Goal: Task Accomplishment & Management: Complete application form

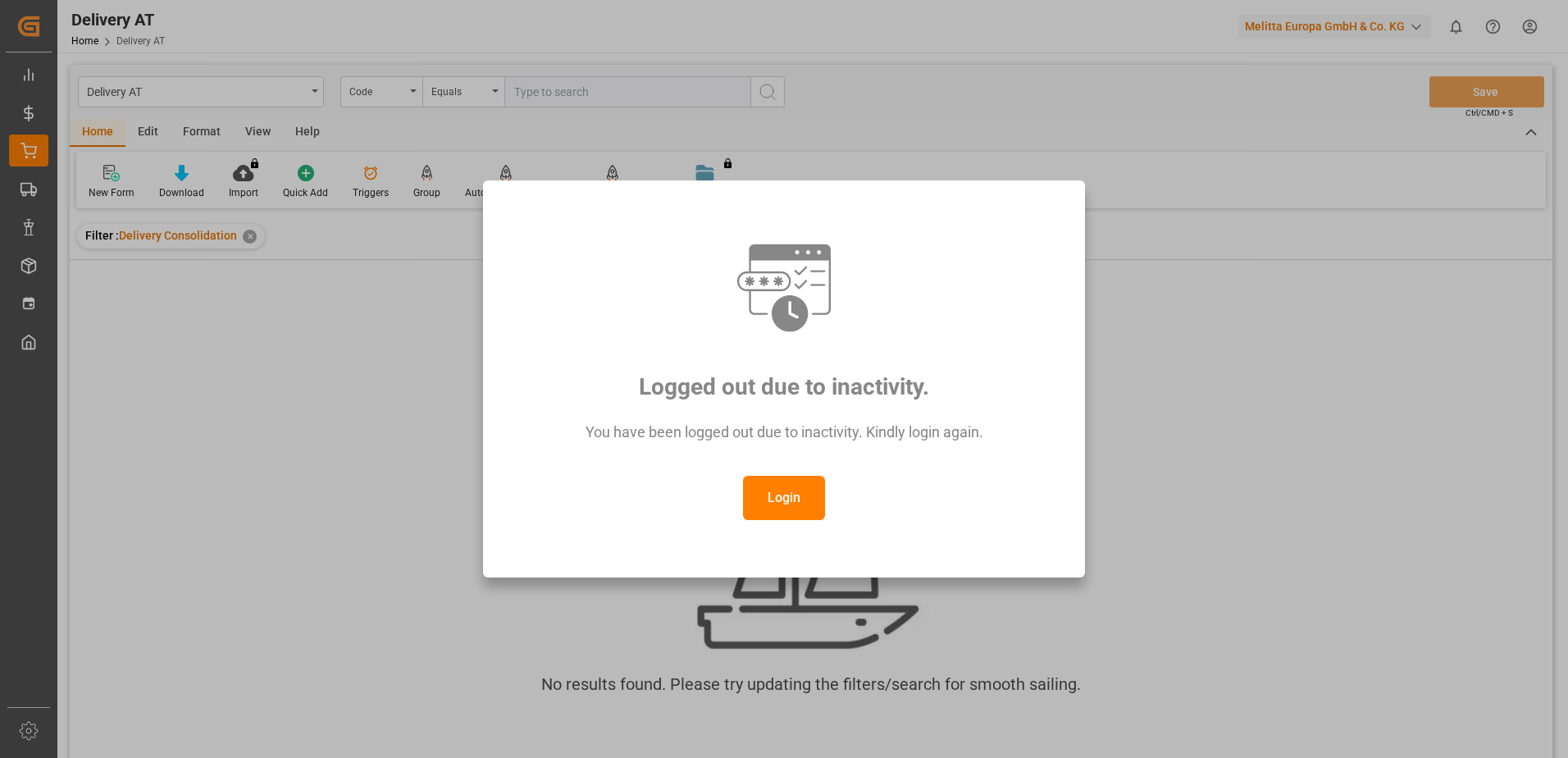
click at [809, 496] on button "Login" at bounding box center [784, 497] width 82 height 44
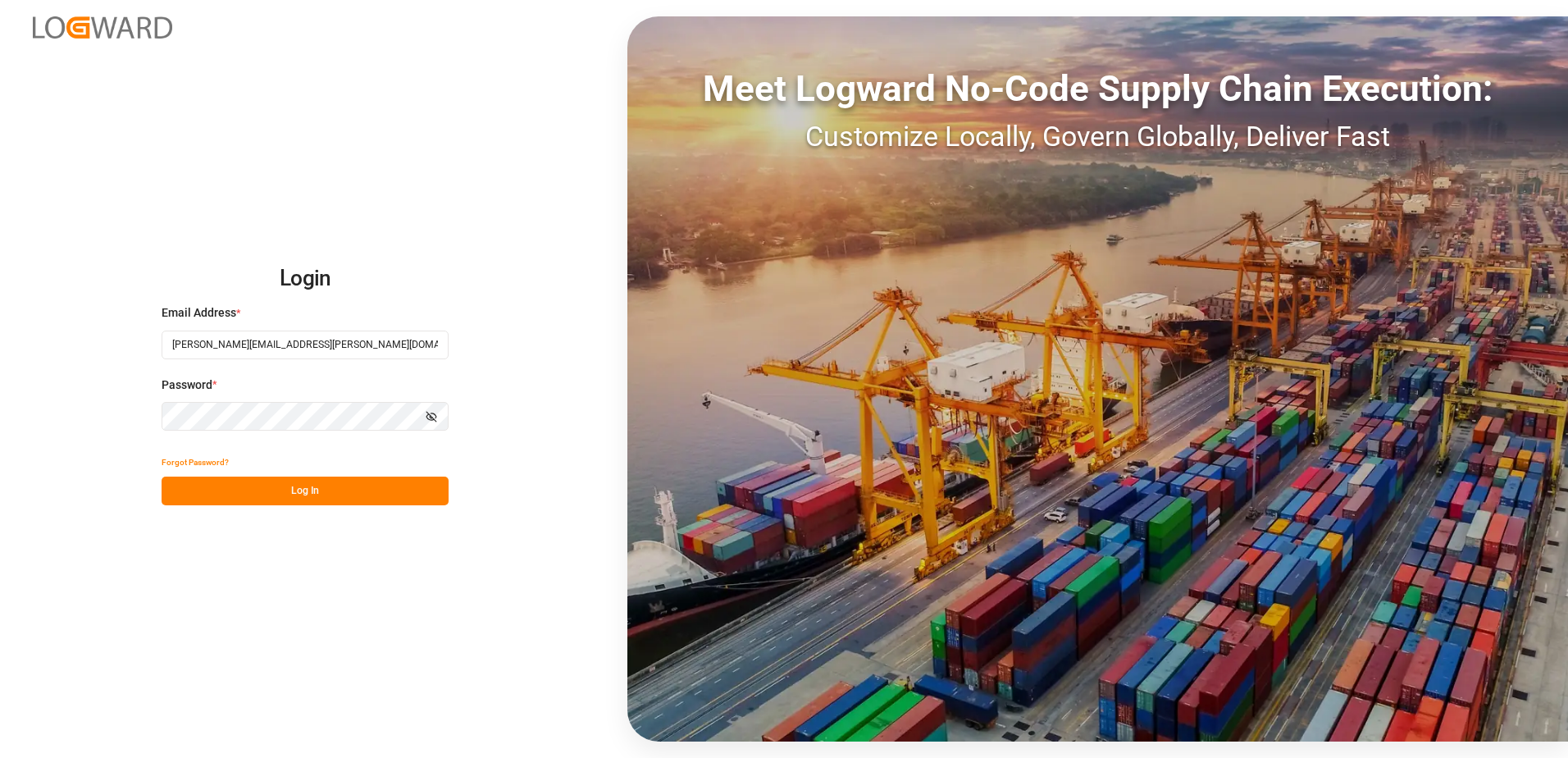
click at [304, 489] on button "Log In" at bounding box center [305, 490] width 287 height 28
type input "[PERSON_NAME][EMAIL_ADDRESS][PERSON_NAME][DOMAIN_NAME]"
click at [378, 496] on button "Log In" at bounding box center [305, 490] width 287 height 28
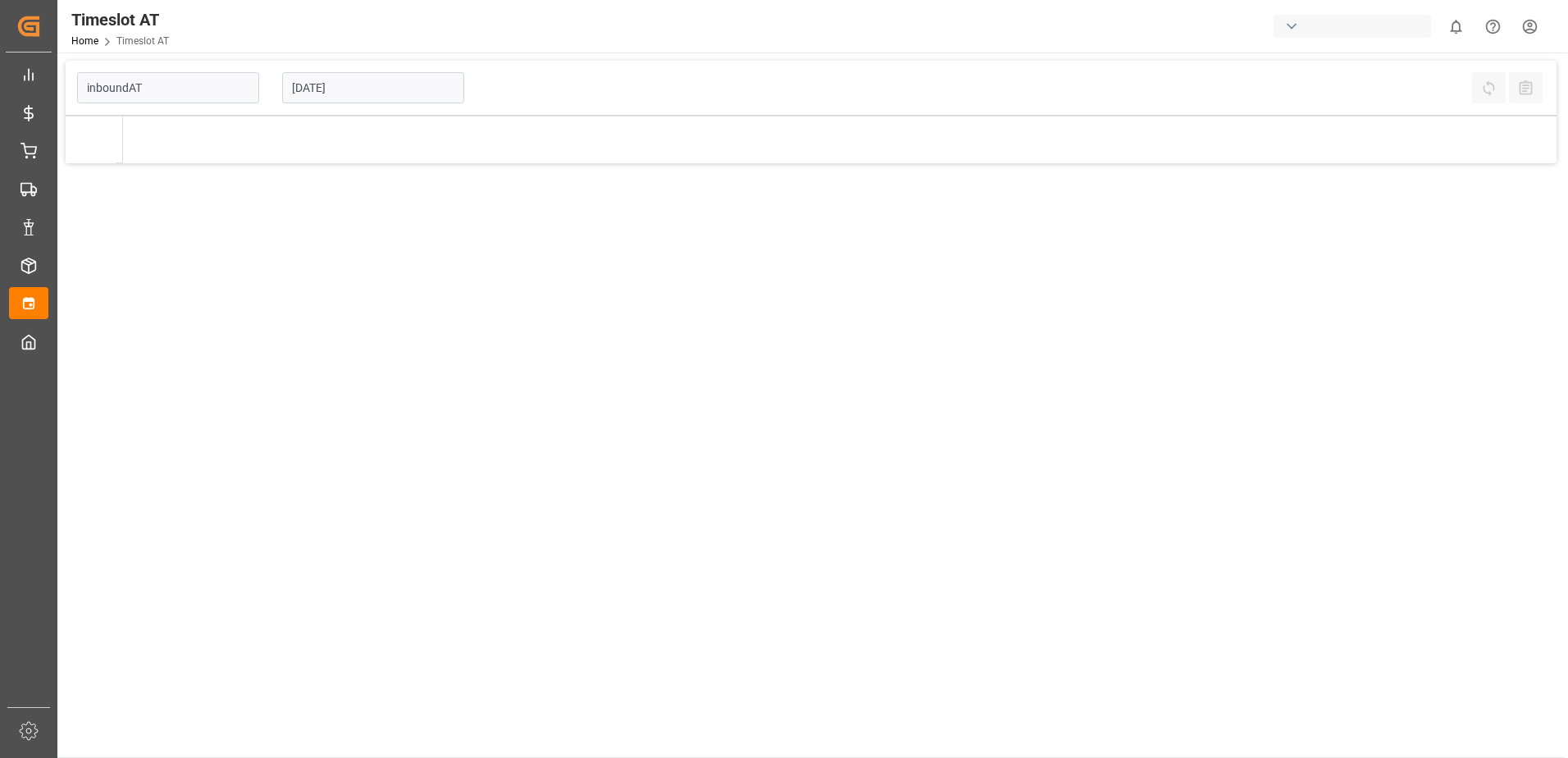
type input "Inbound AT"
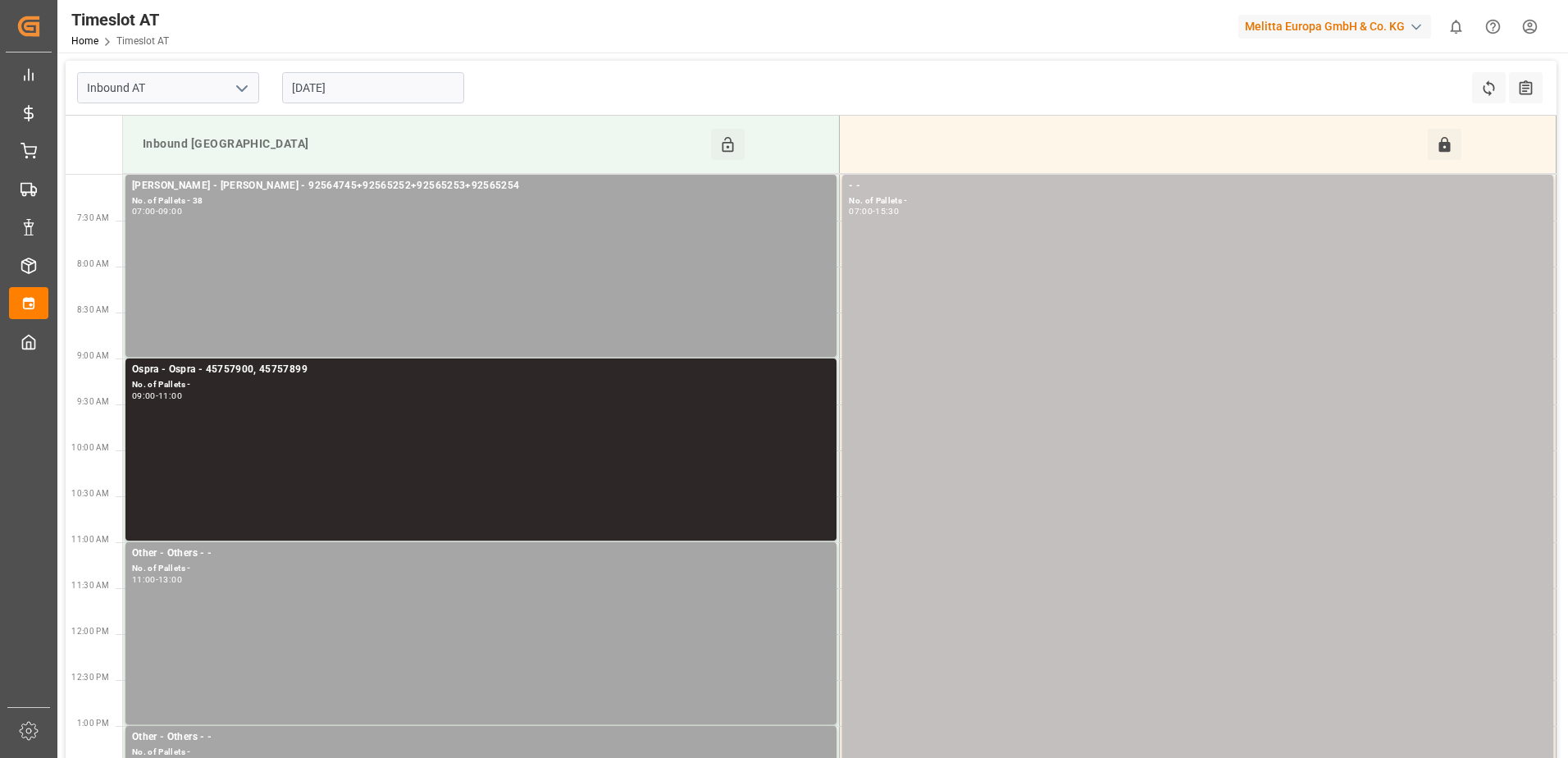
click at [399, 91] on input "[DATE]" at bounding box center [373, 88] width 182 height 31
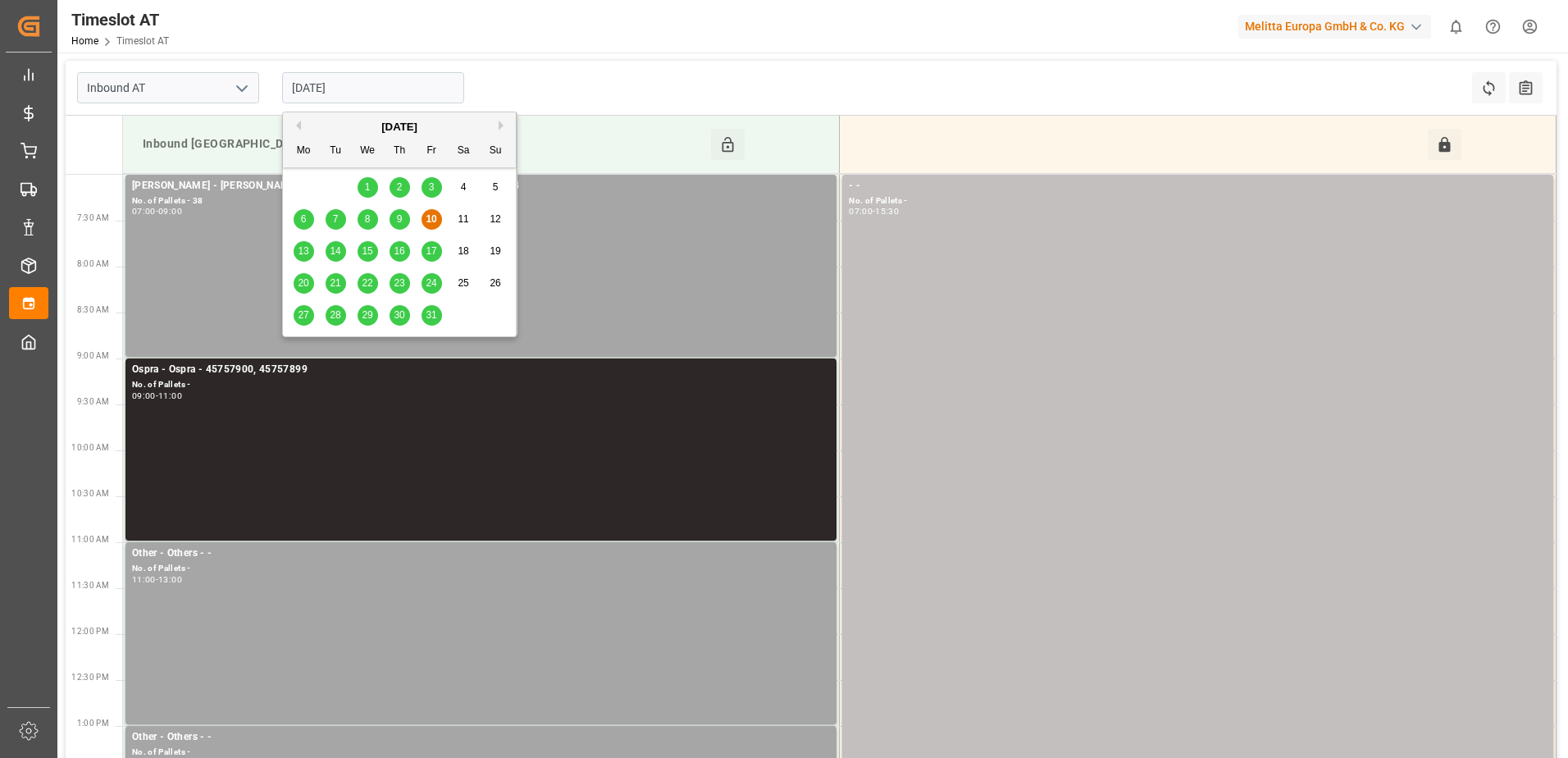
click at [404, 218] on div "9" at bounding box center [400, 219] width 21 height 20
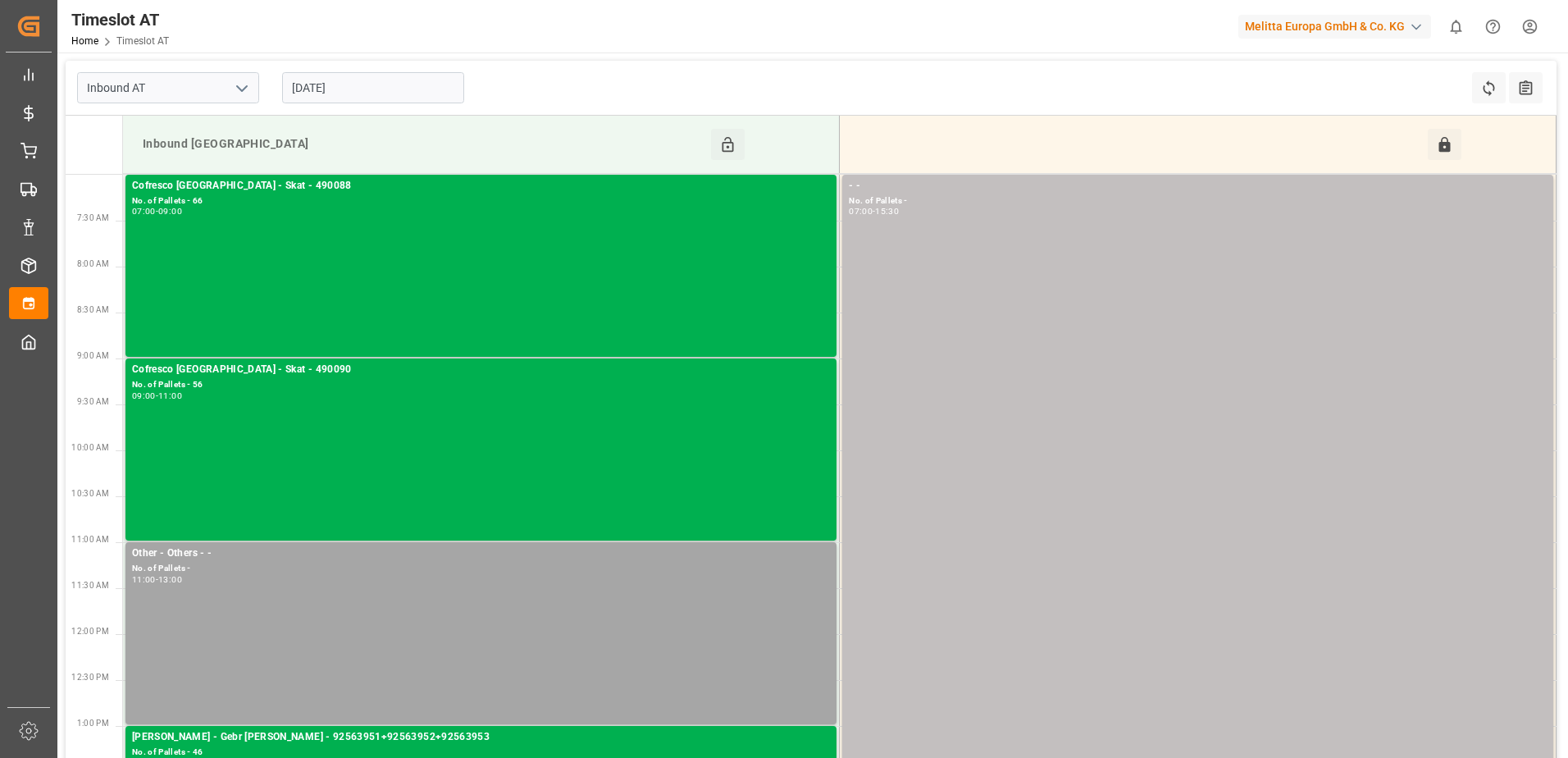
click at [389, 85] on input "09-10-2025" at bounding box center [373, 88] width 182 height 31
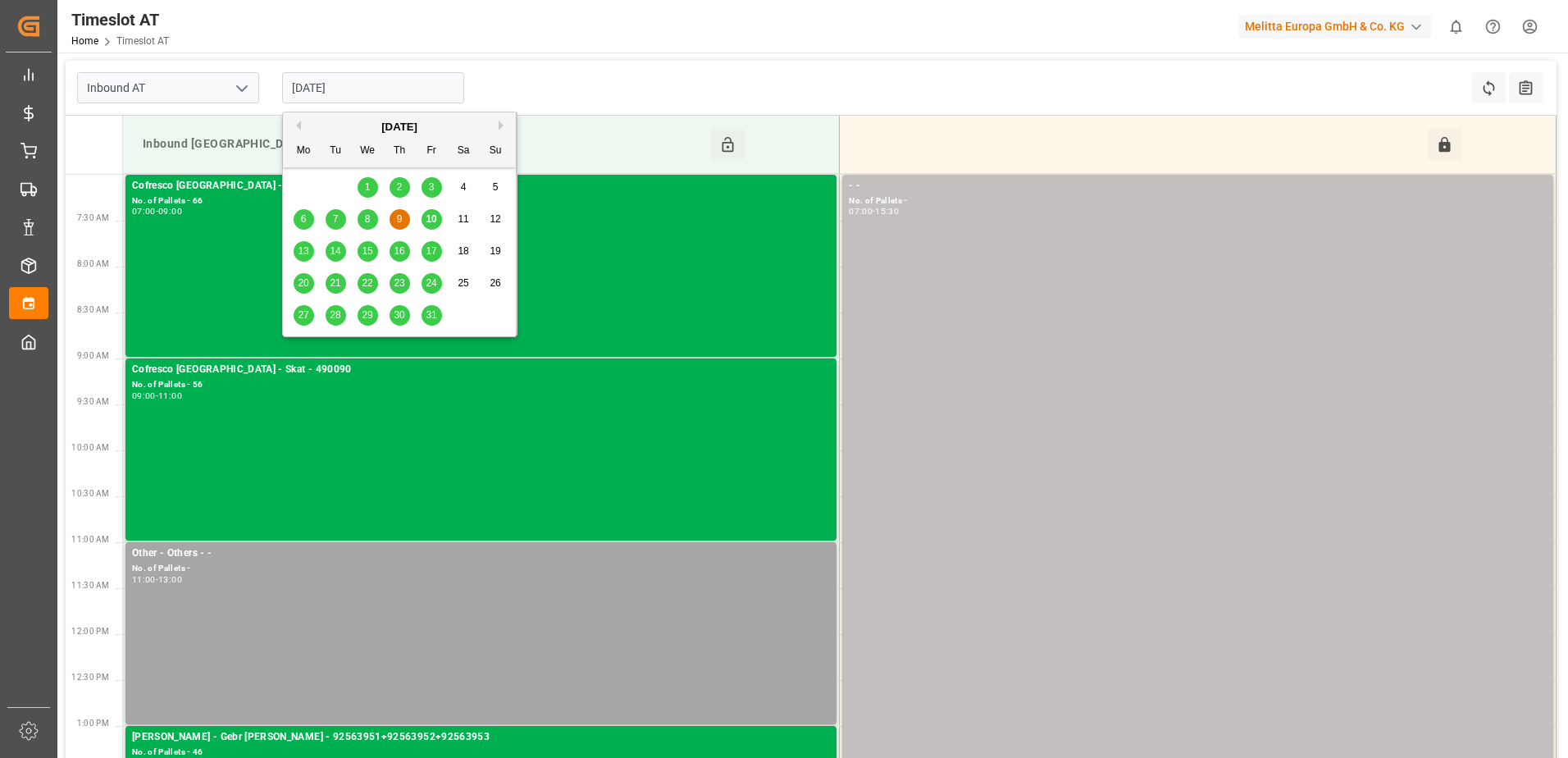
click at [302, 248] on span "13" at bounding box center [303, 250] width 10 height 11
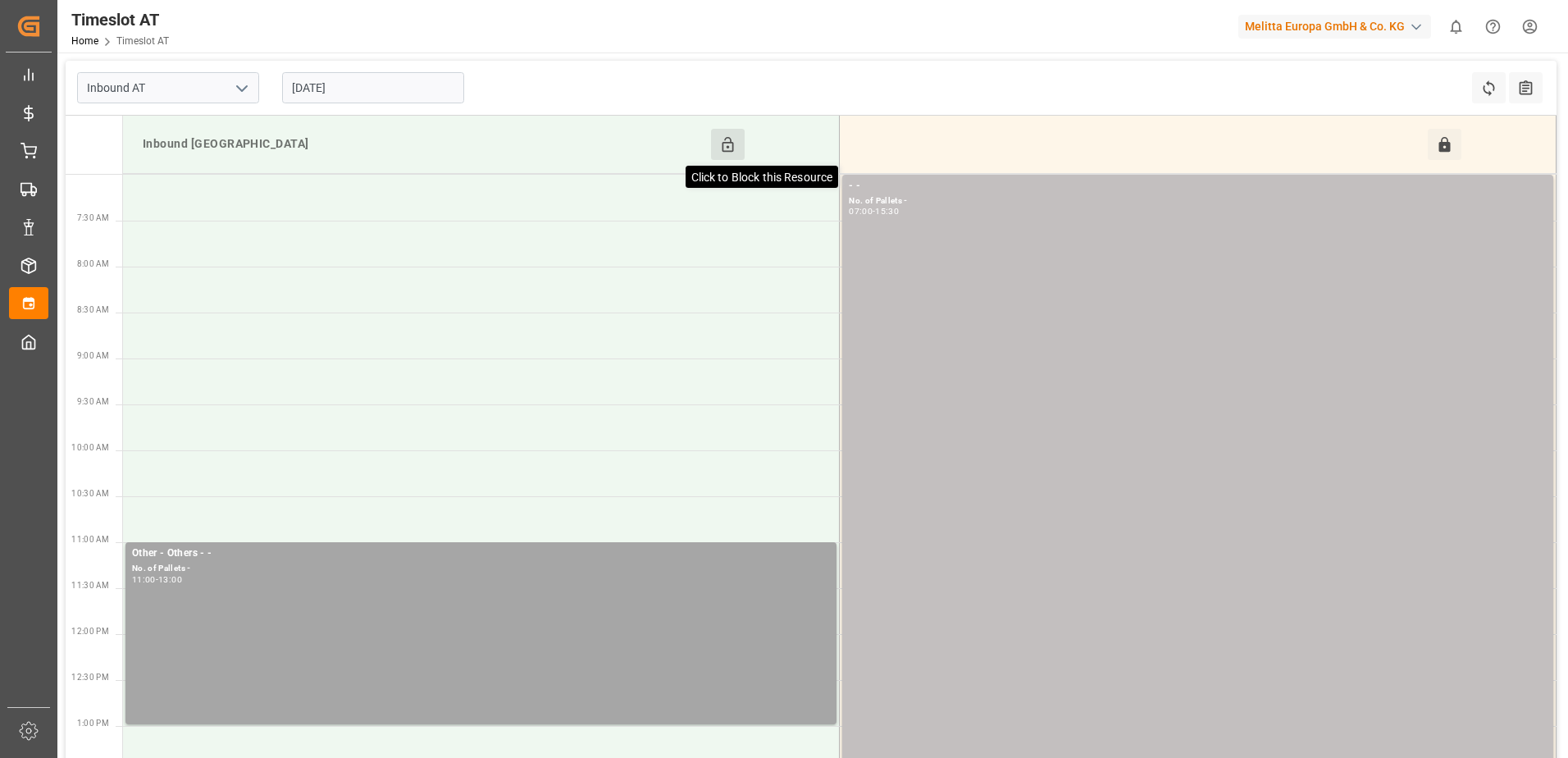
click at [726, 149] on icon at bounding box center [728, 145] width 17 height 17
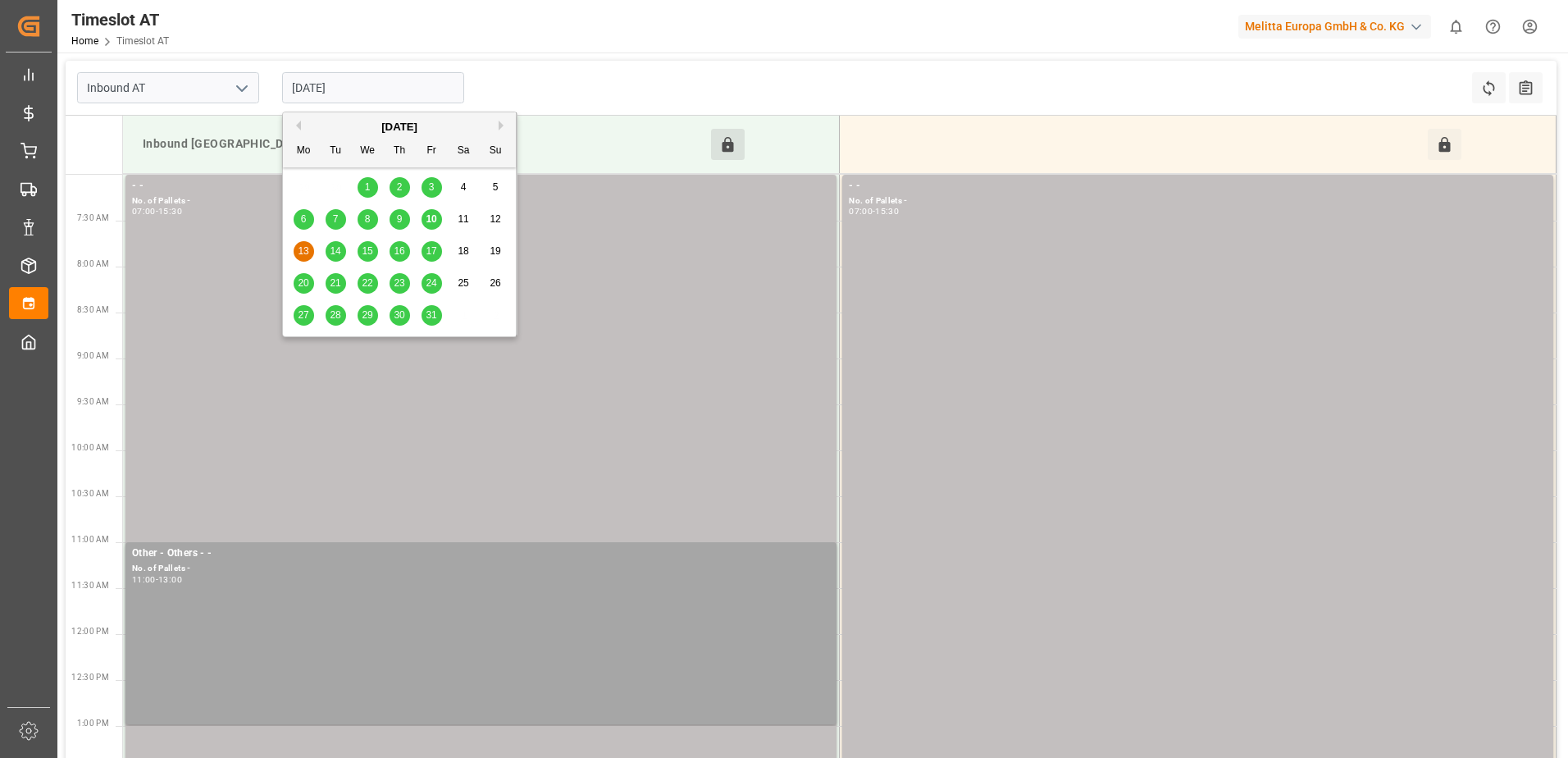
click at [405, 87] on input "13-10-2025" at bounding box center [373, 88] width 182 height 31
click at [432, 223] on span "10" at bounding box center [431, 219] width 10 height 11
type input "[DATE]"
